Goal: Entertainment & Leisure: Consume media (video, audio)

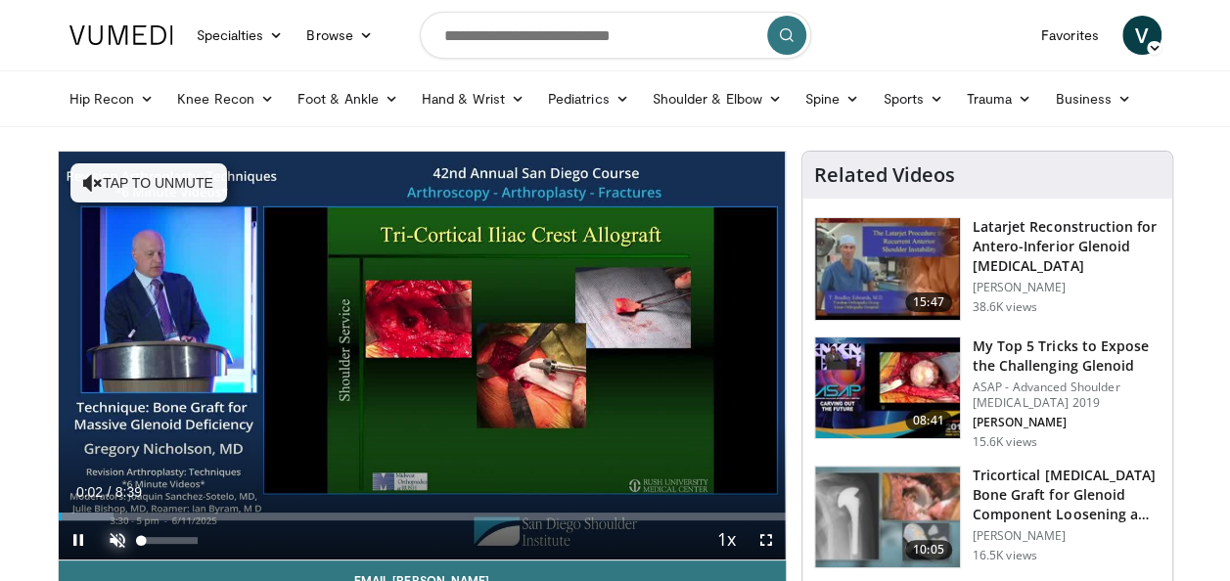
click at [120, 534] on span "Video Player" at bounding box center [117, 539] width 39 height 39
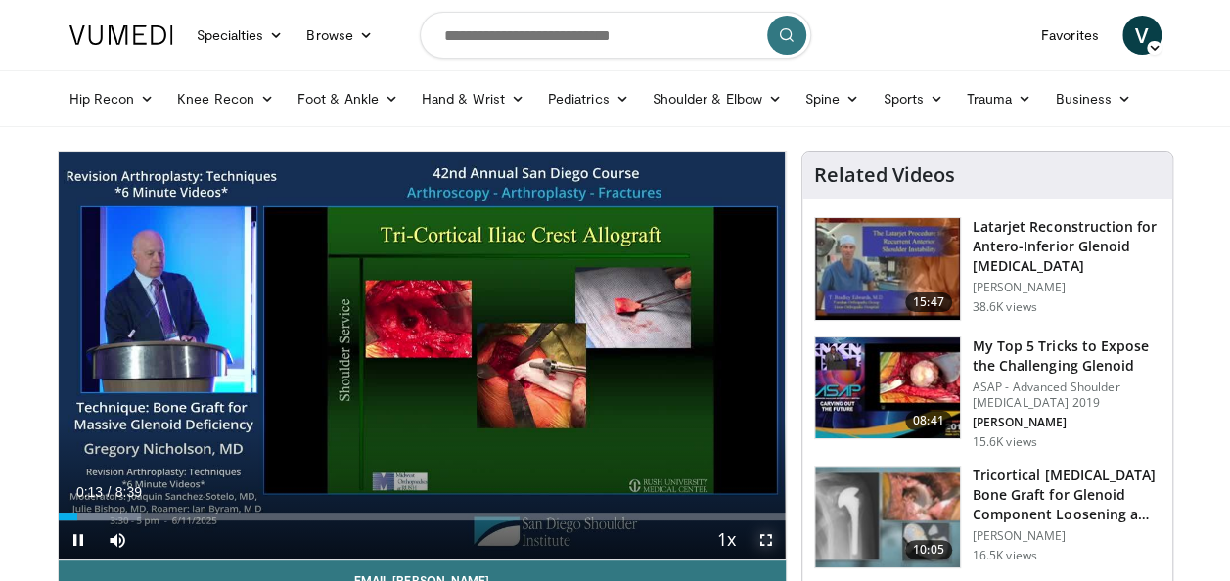
click at [767, 536] on span "Video Player" at bounding box center [765, 539] width 39 height 39
